Goal: Find specific page/section: Find specific page/section

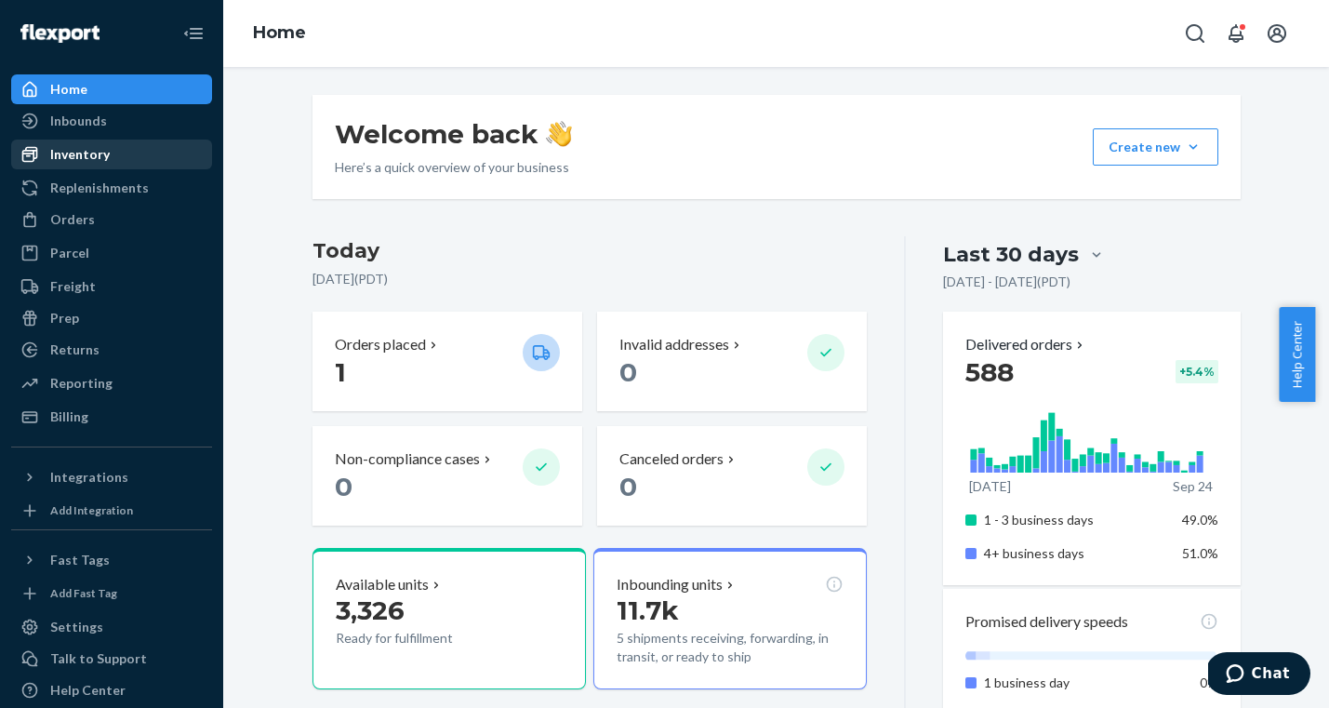
click at [79, 153] on div "Inventory" at bounding box center [80, 154] width 60 height 19
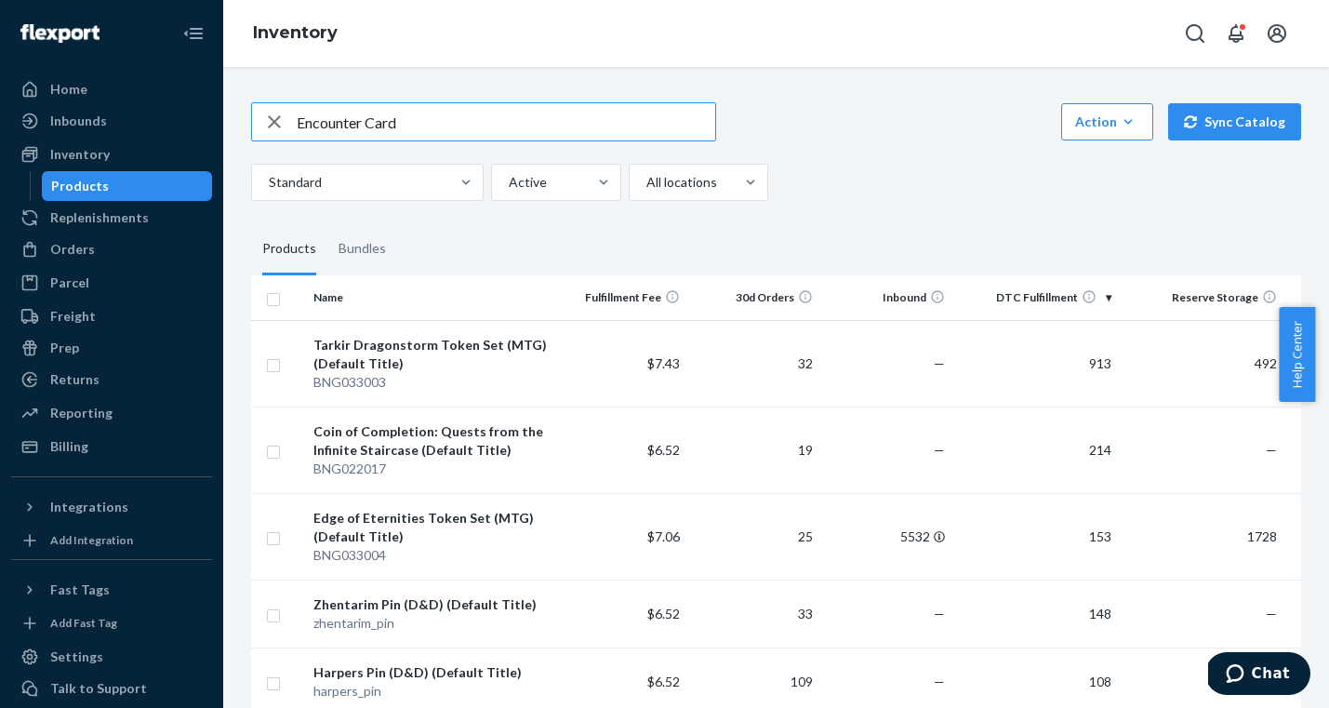
type input "Encounter Card"
